Goal: Ask a question

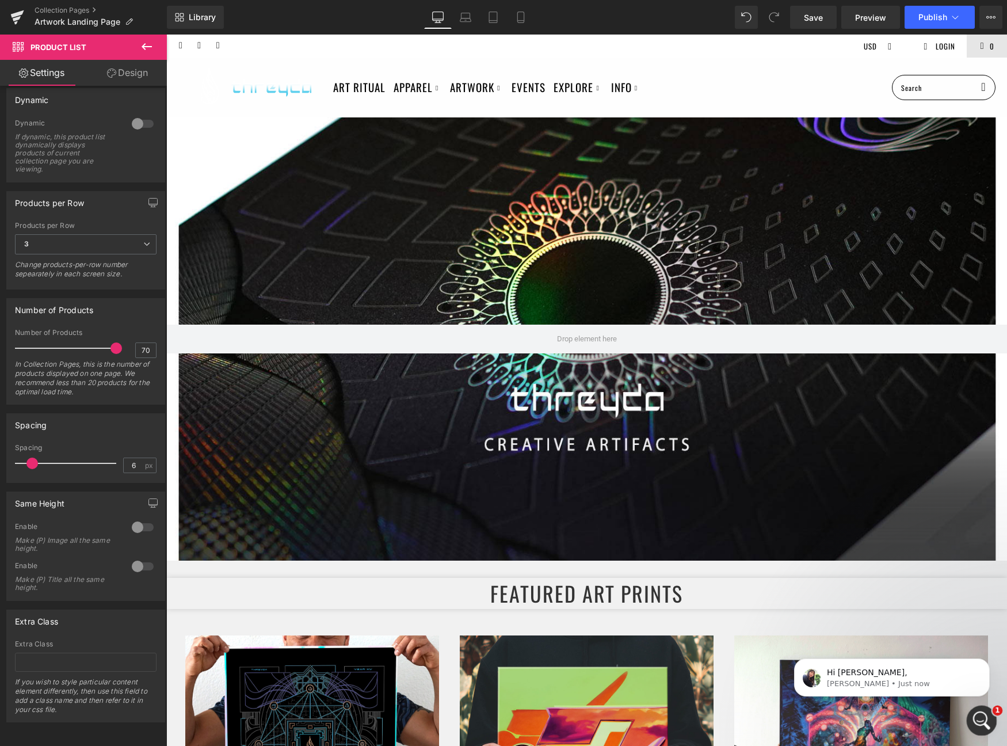
click at [970, 709] on div "Open Intercom Messenger" at bounding box center [980, 719] width 38 height 38
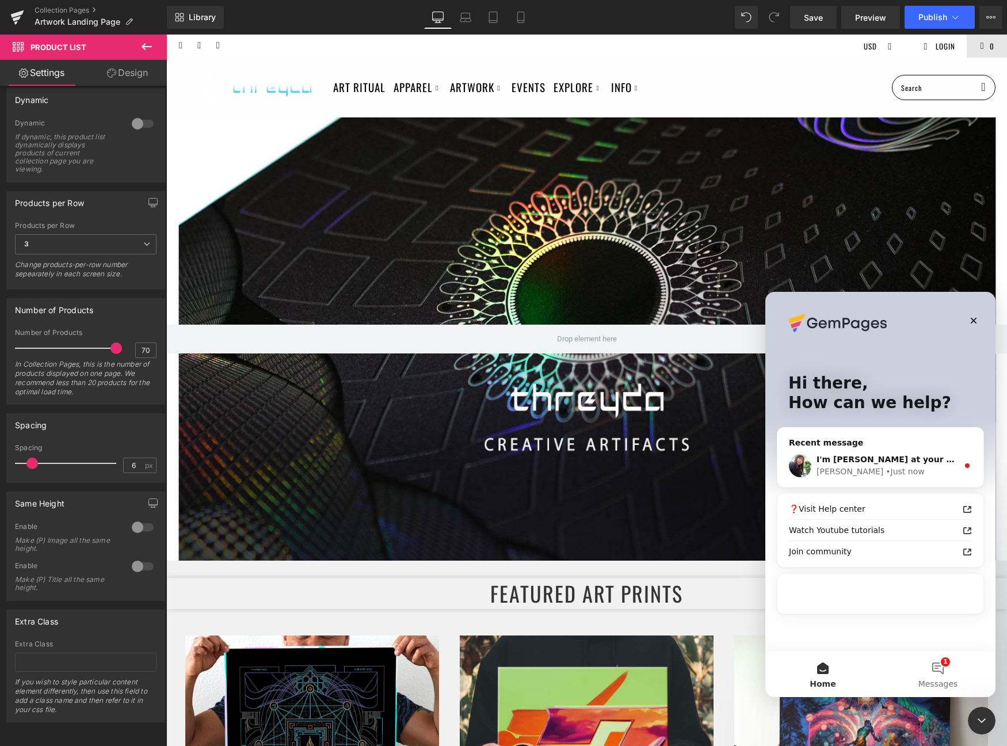
click at [915, 478] on div "I'm [PERSON_NAME] at your service! Thank you for reaching out to the GemPages s…" at bounding box center [881, 465] width 206 height 43
click at [909, 466] on div "[PERSON_NAME] • Just now" at bounding box center [888, 472] width 142 height 12
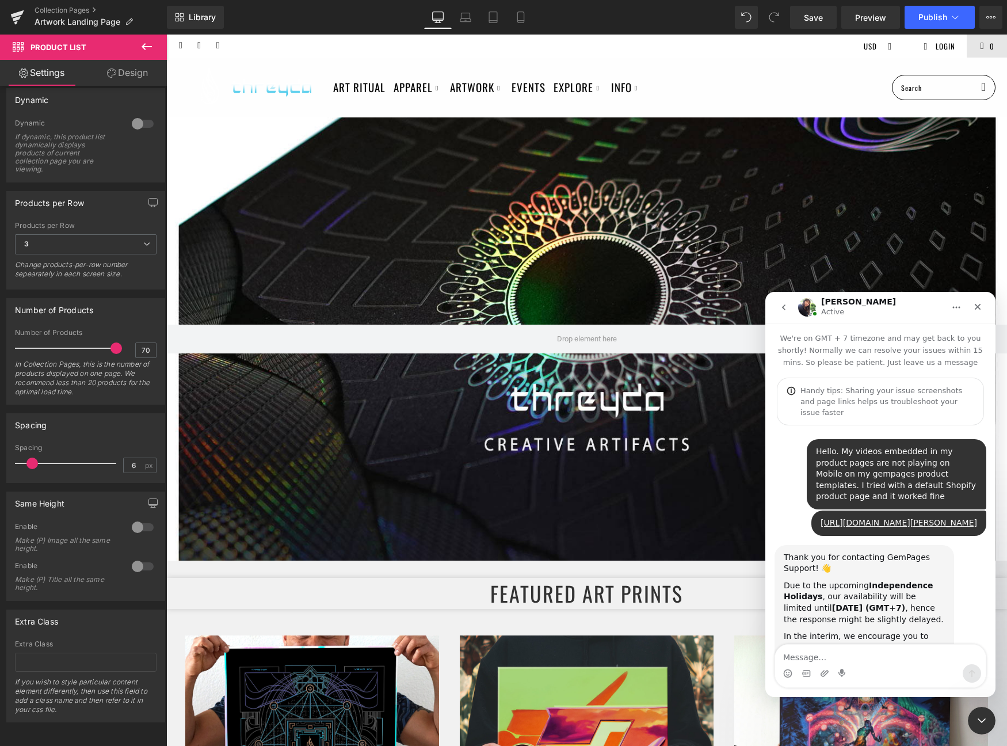
scroll to position [282, 0]
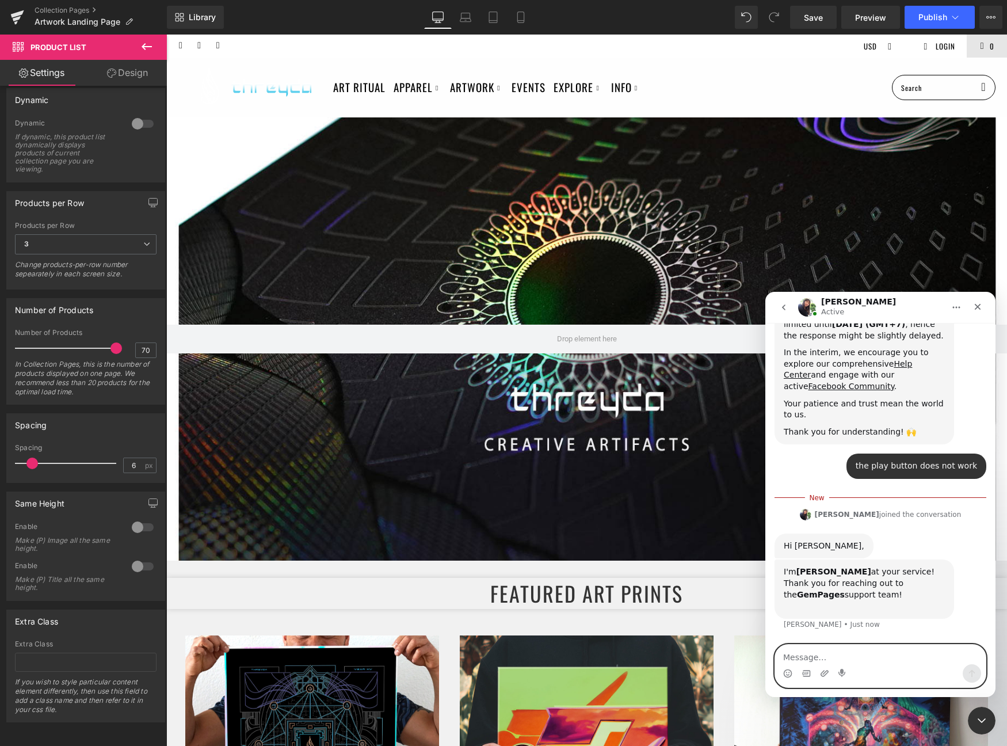
click at [879, 661] on textarea "Message…" at bounding box center [880, 655] width 211 height 20
type textarea "Hi [PERSON_NAME]"
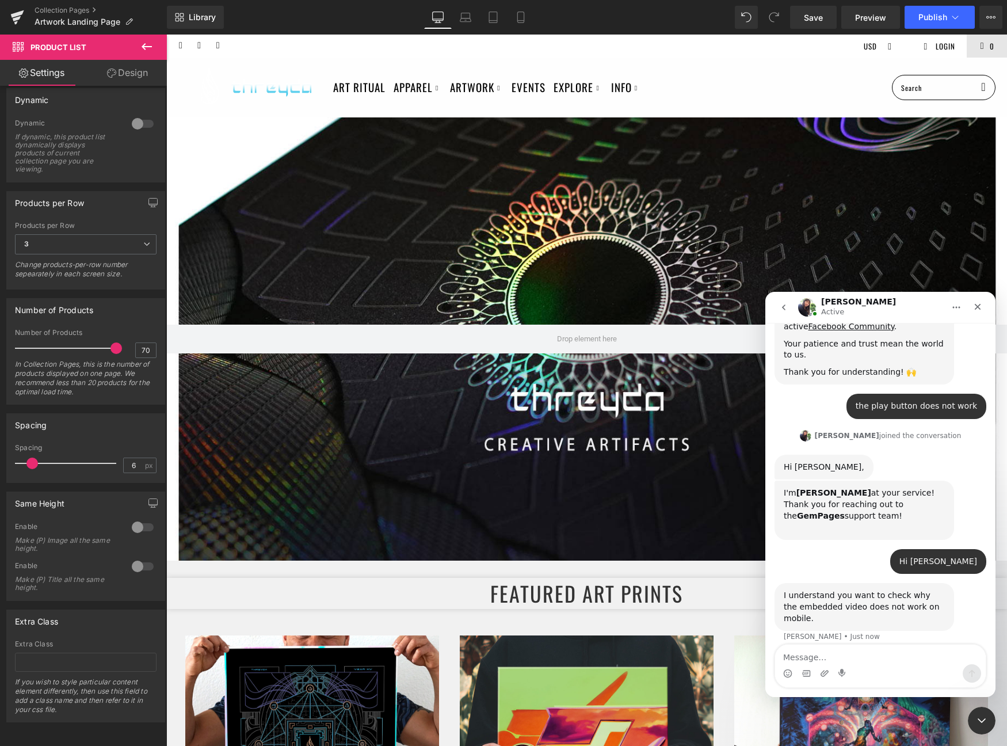
scroll to position [343, 0]
click at [829, 654] on textarea "Message…" at bounding box center [880, 655] width 211 height 20
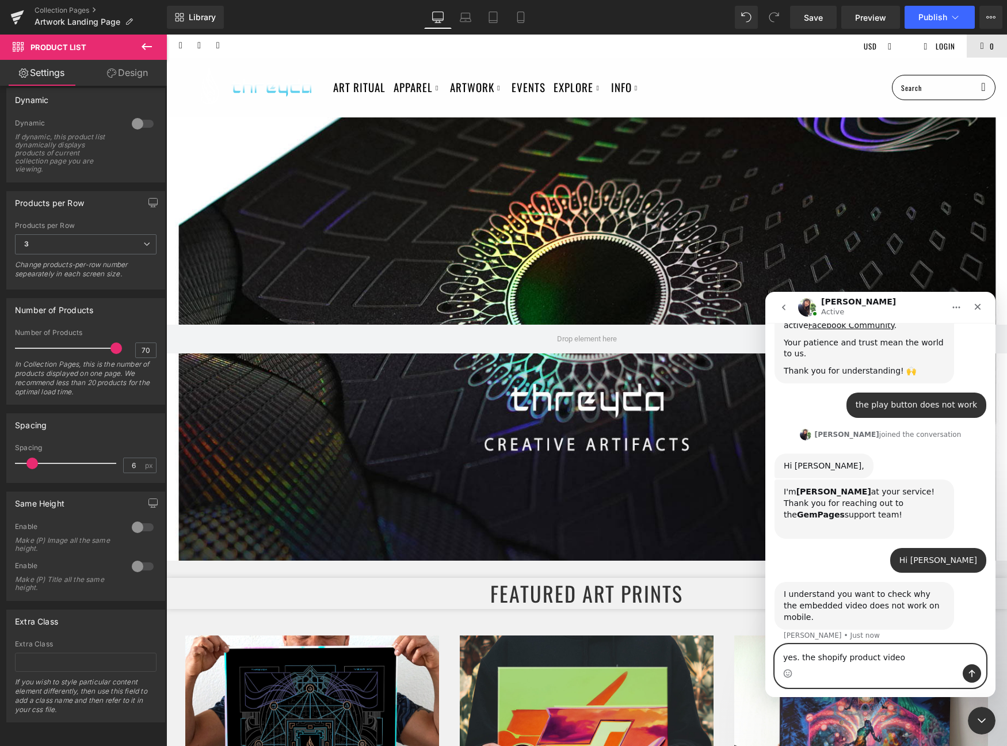
type textarea "yes. the shopify product videos"
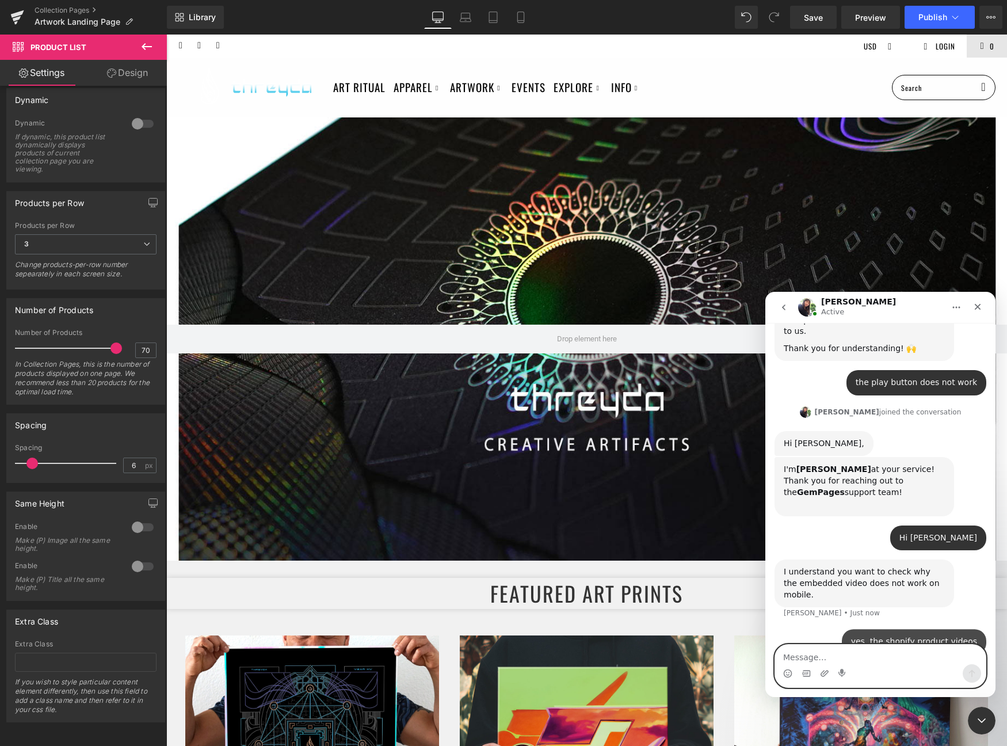
scroll to position [378, 0]
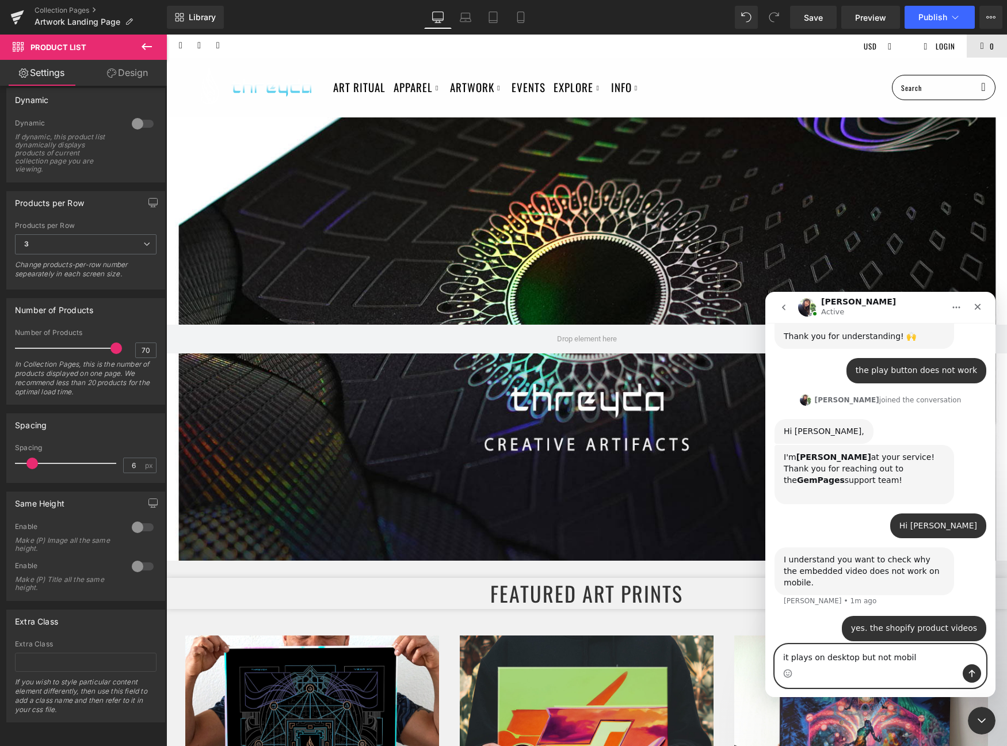
type textarea "it plays on desktop but not mobile"
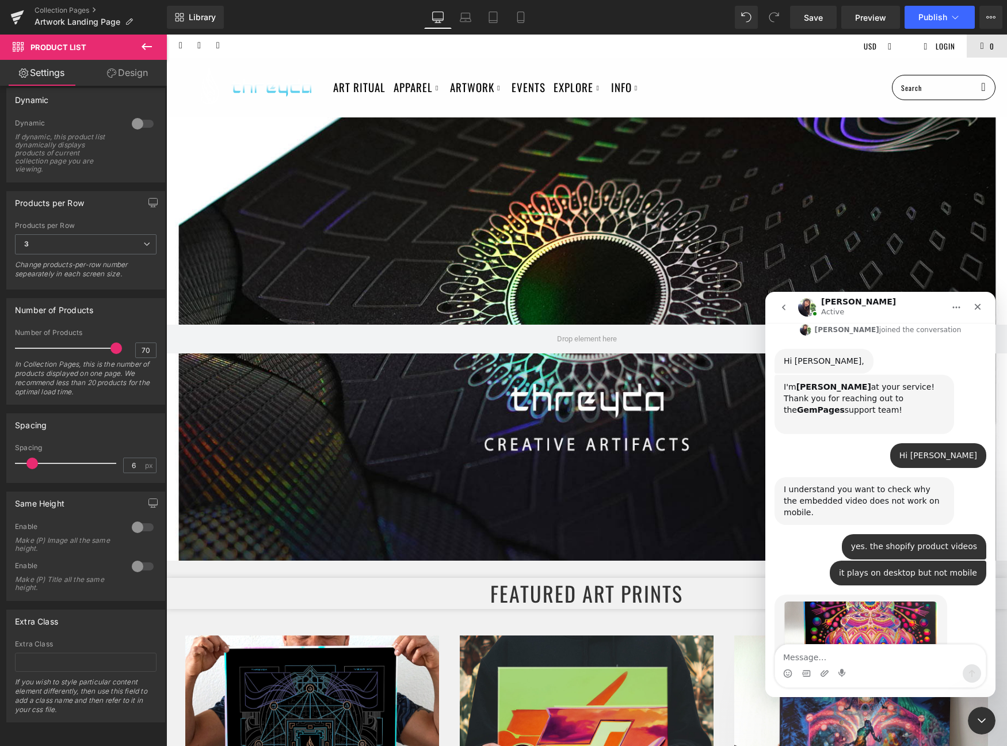
scroll to position [543, 0]
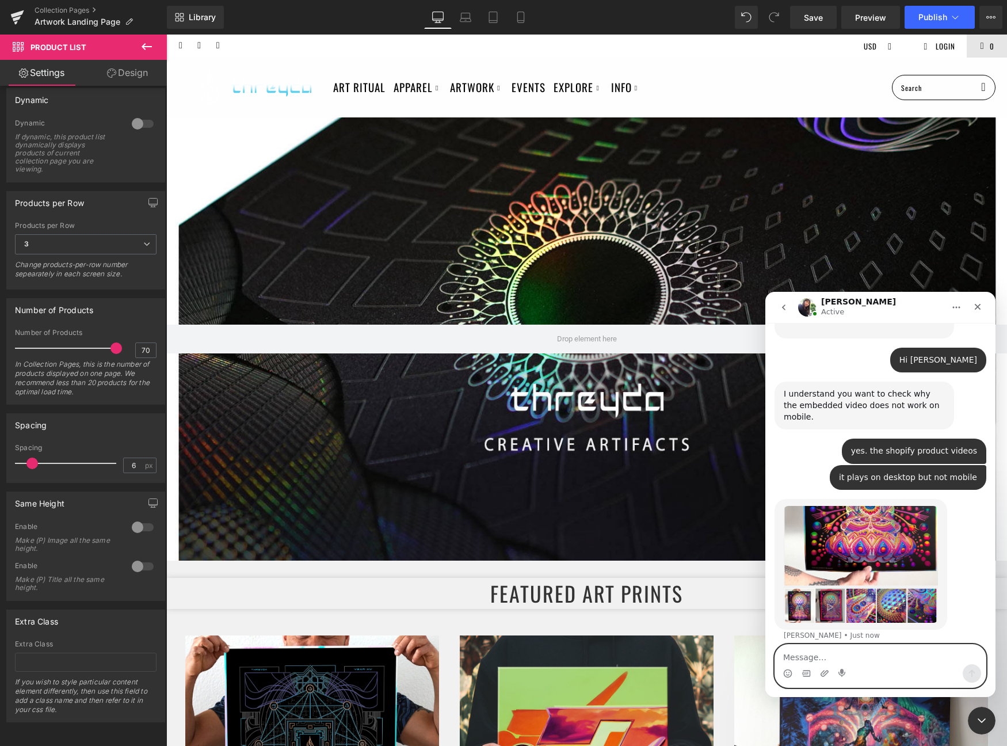
click at [834, 660] on textarea "Message…" at bounding box center [880, 655] width 211 height 20
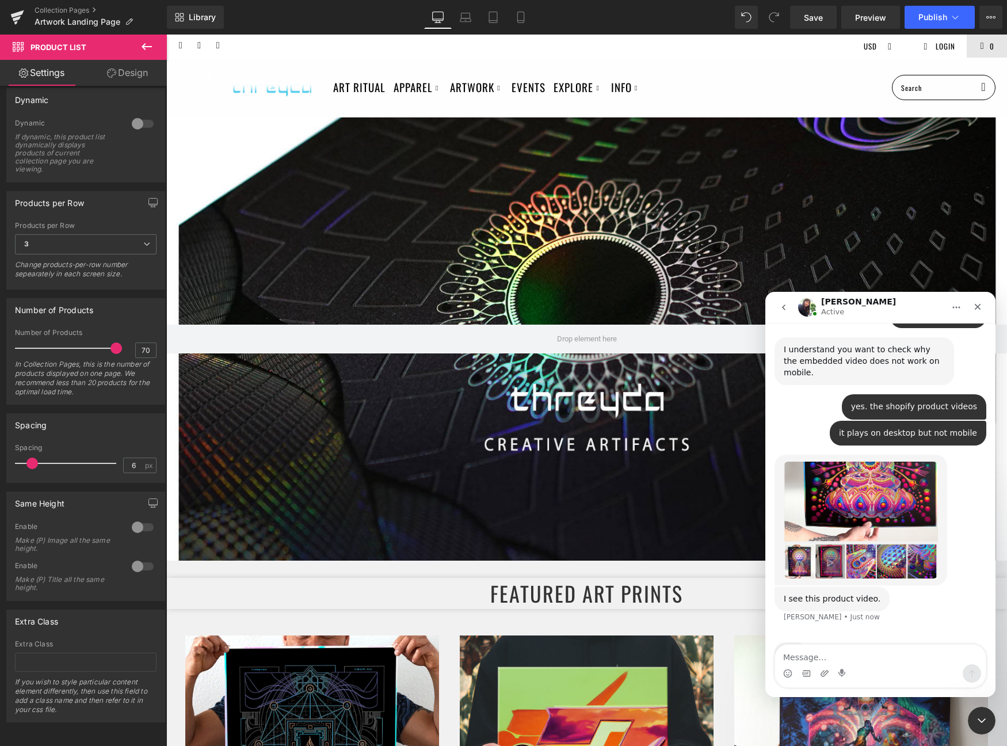
scroll to position [613, 0]
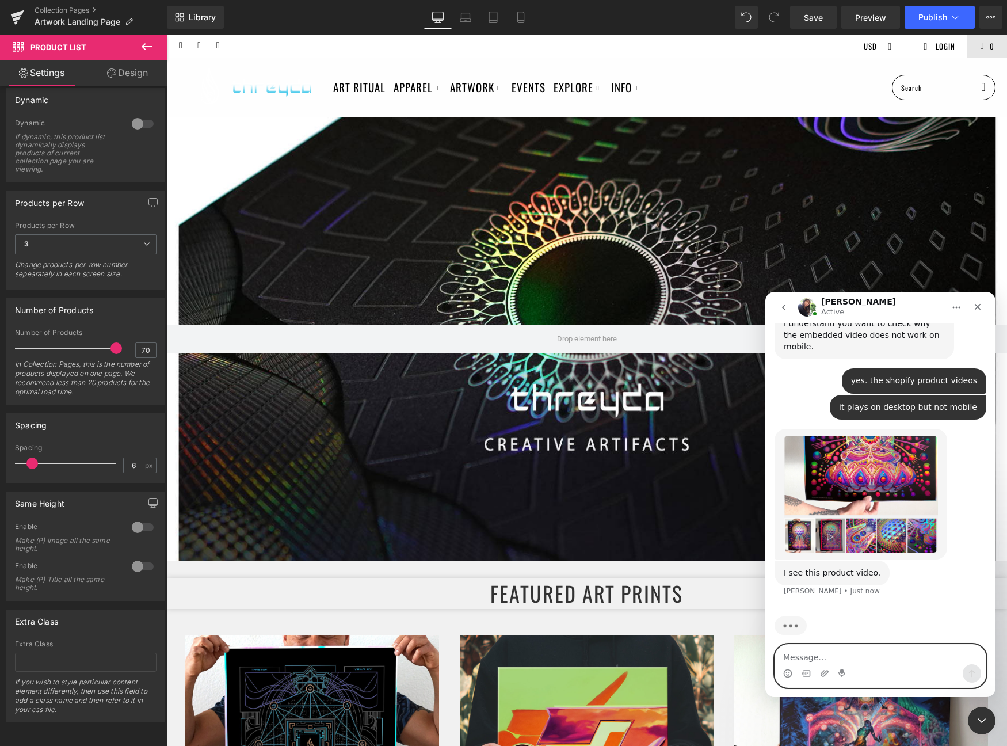
click at [865, 656] on textarea "Message…" at bounding box center [880, 655] width 211 height 20
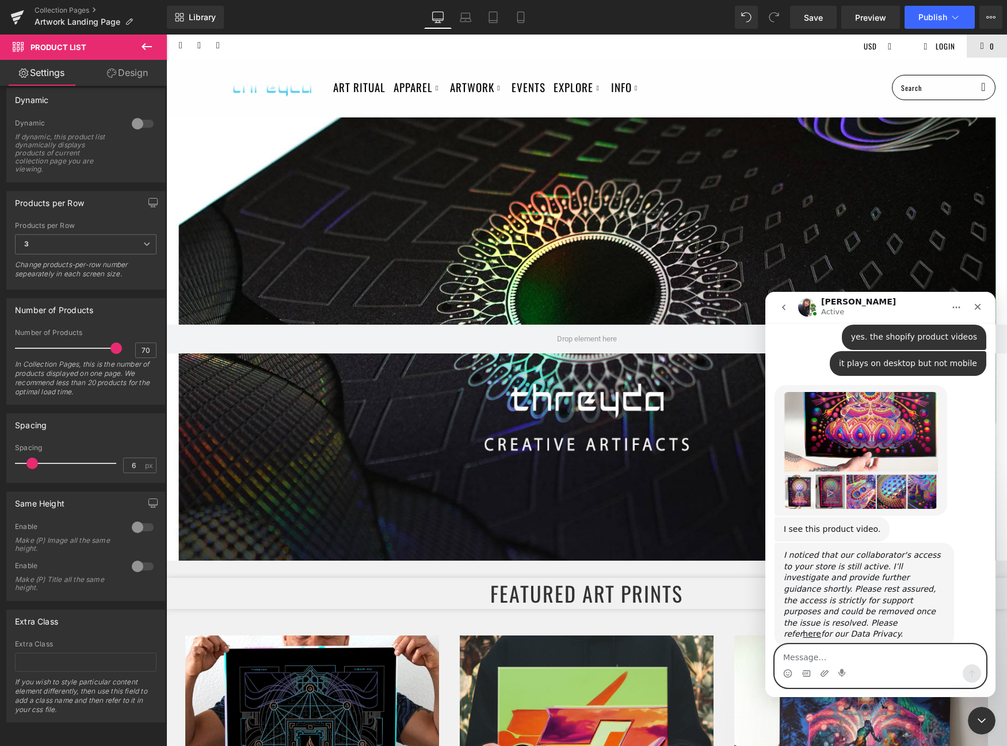
scroll to position [663, 0]
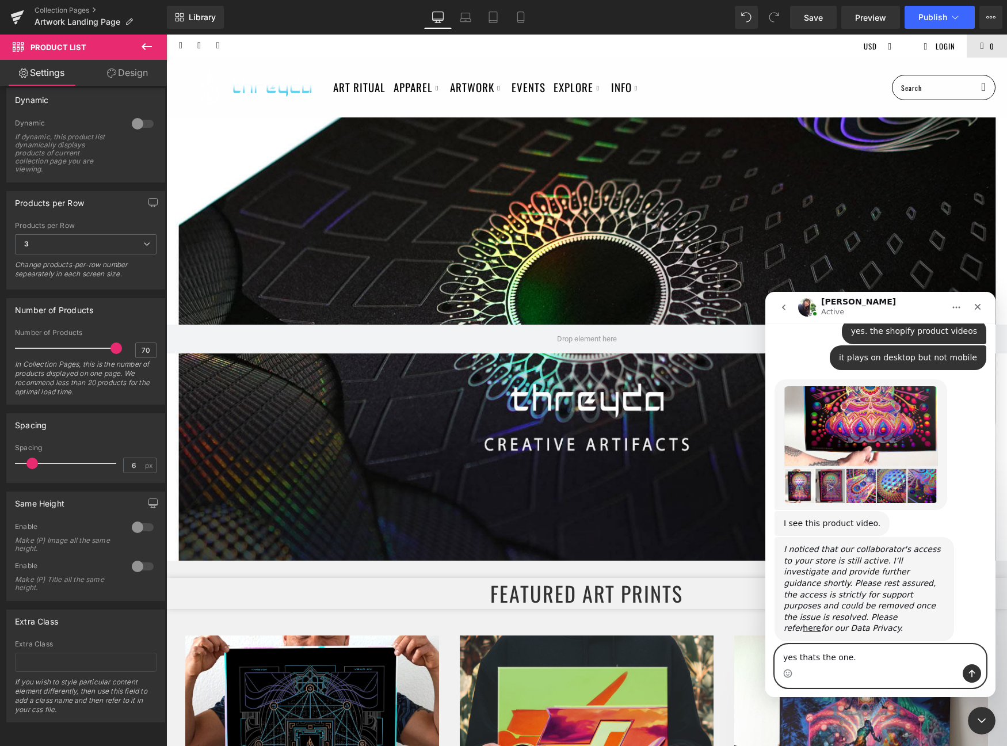
type textarea "yes thats the one."
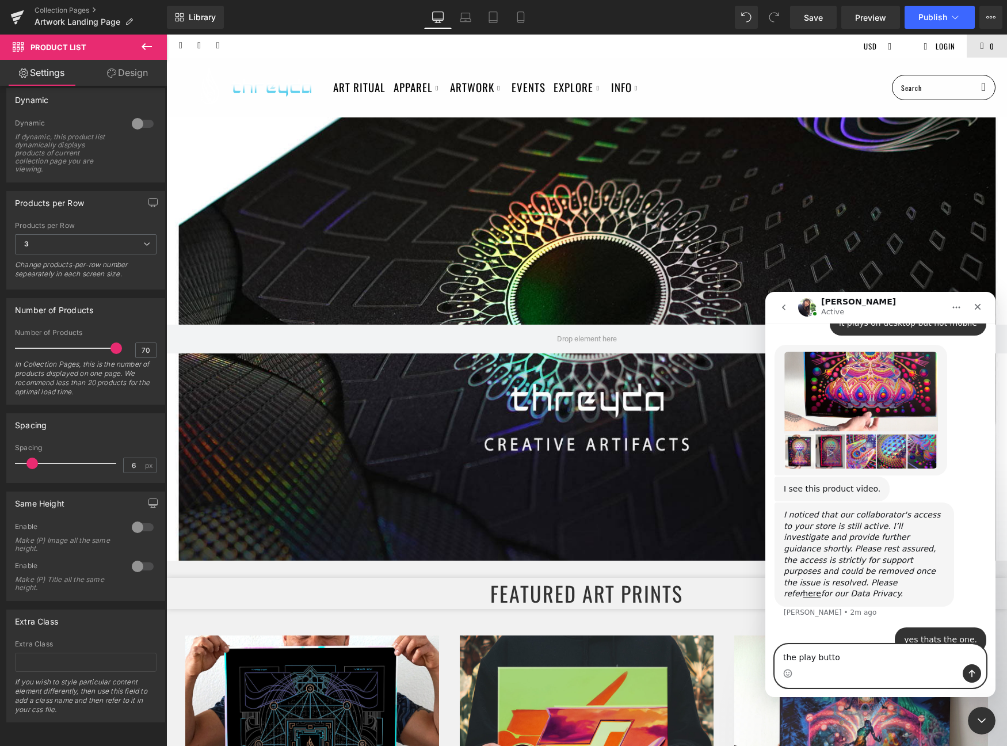
type textarea "the play button"
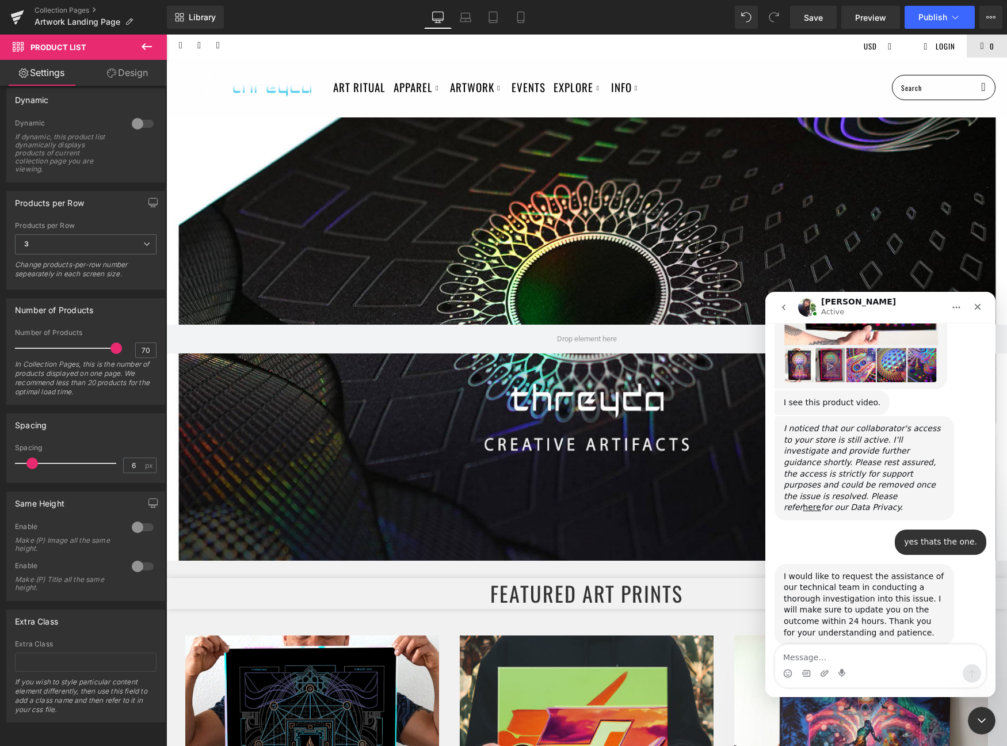
scroll to position [788, 0]
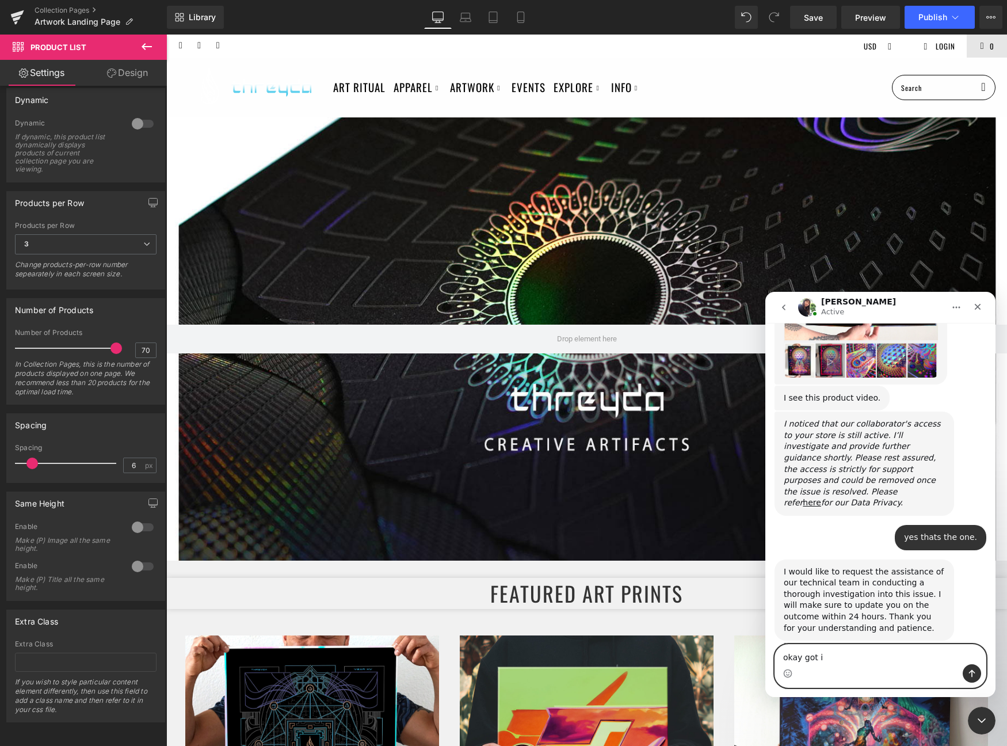
type textarea "okay got it"
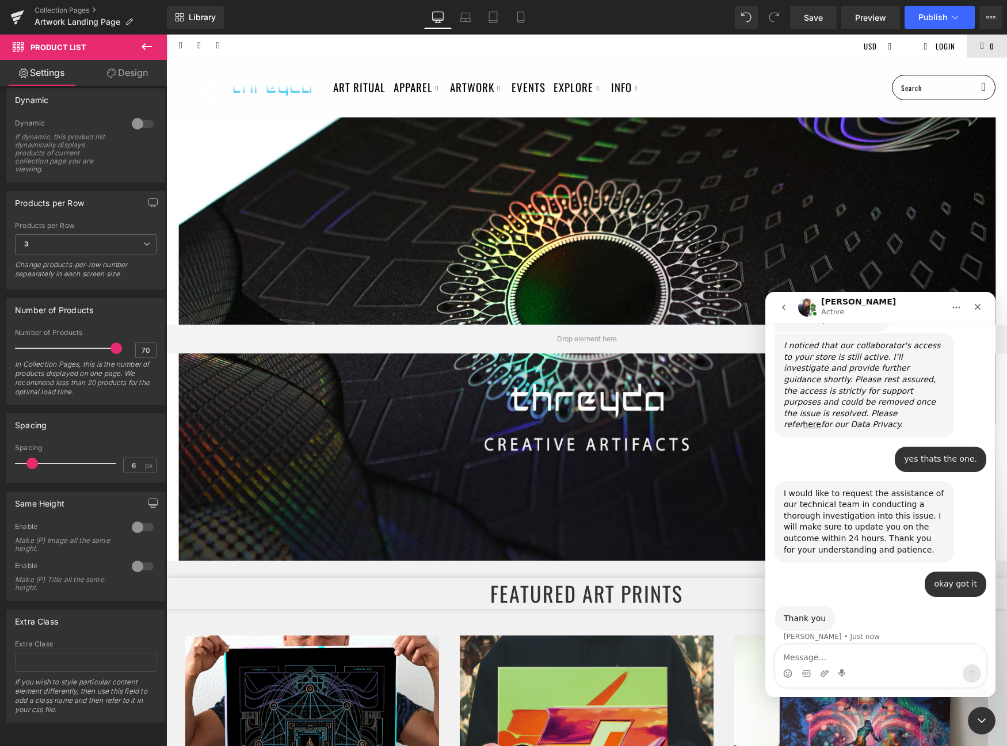
scroll to position [857, 0]
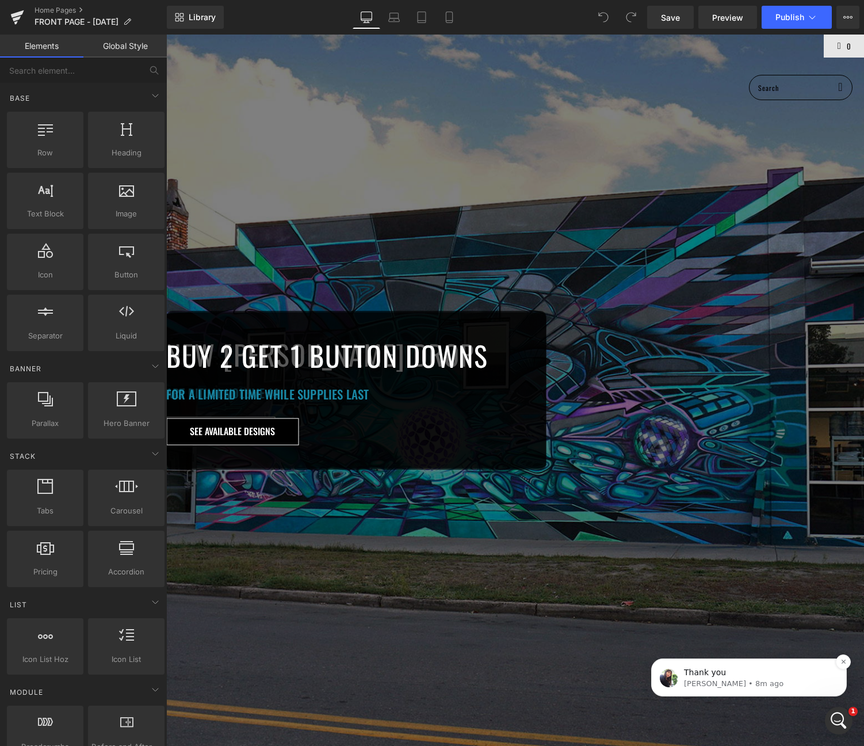
click at [788, 673] on p "Thank you" at bounding box center [758, 673] width 148 height 12
